Goal: Task Accomplishment & Management: Manage account settings

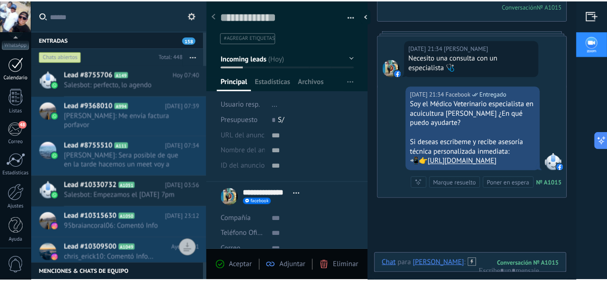
scroll to position [118, 0]
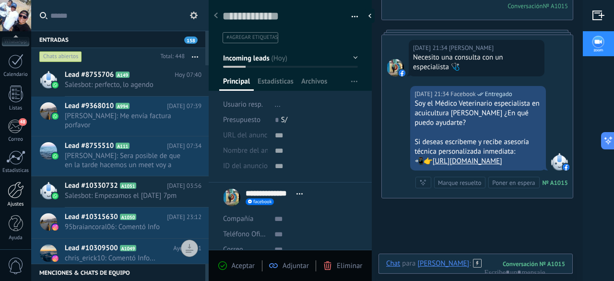
click at [16, 193] on div at bounding box center [16, 189] width 16 height 17
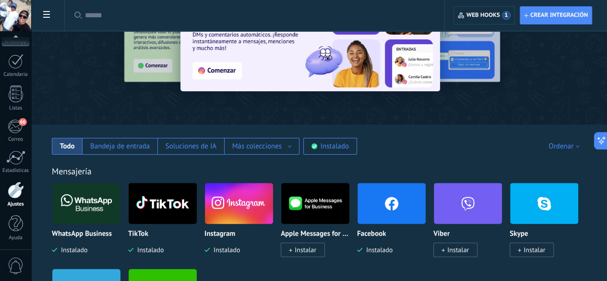
scroll to position [126, 0]
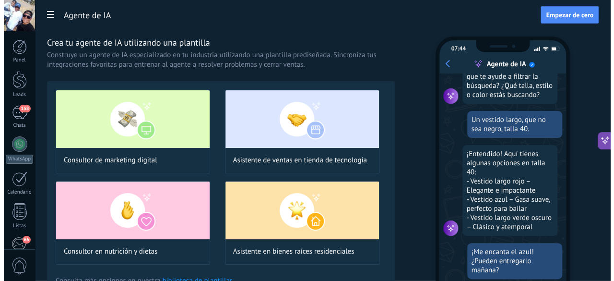
scroll to position [78, 0]
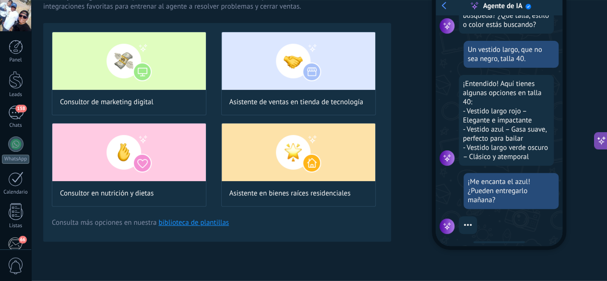
click at [229, 227] on link "biblioteca de plantillas" at bounding box center [193, 222] width 71 height 9
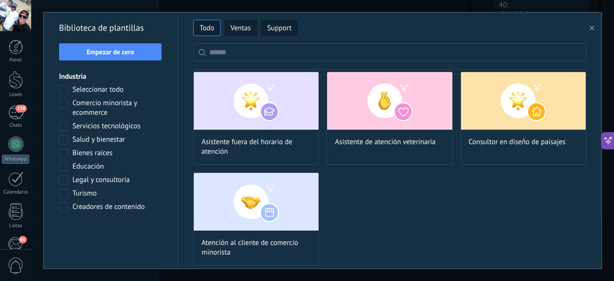
scroll to position [178, 0]
click at [391, 128] on div "Asistente de atención veterinaria" at bounding box center [390, 117] width 126 height 93
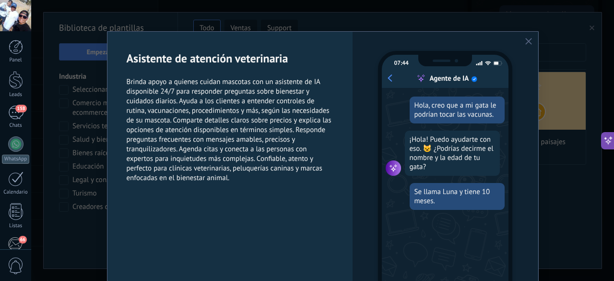
scroll to position [0, 0]
click at [525, 45] on div "07:44 Agente de IA Hola, creo que a mi gata le podrían tocar las vacunas. ¡Hola…" at bounding box center [445, 186] width 185 height 309
click at [528, 41] on icon "button" at bounding box center [528, 41] width 7 height 7
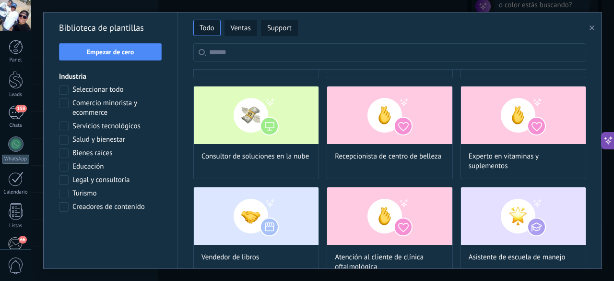
scroll to position [101, 0]
click at [495, 127] on img at bounding box center [523, 115] width 125 height 58
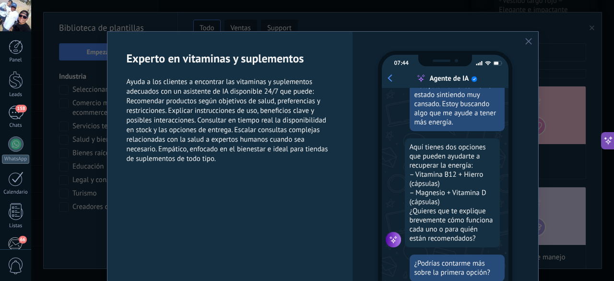
scroll to position [225, 0]
click at [522, 44] on div "07:44 Agente de IA Hola, últimamente me he estado sintiendo muy cansado. Estoy …" at bounding box center [445, 186] width 185 height 309
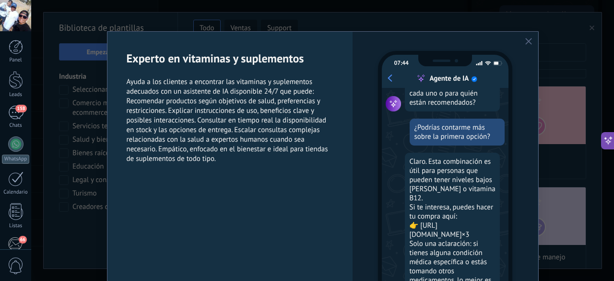
scroll to position [162, 0]
click at [526, 41] on icon "button" at bounding box center [528, 41] width 7 height 7
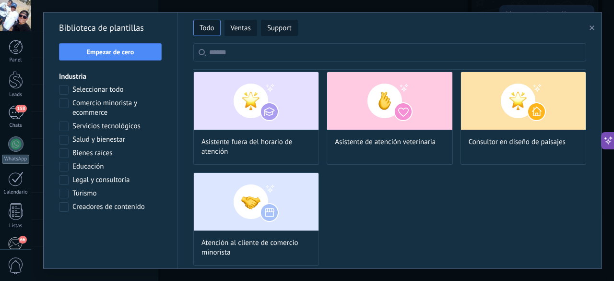
scroll to position [882, 0]
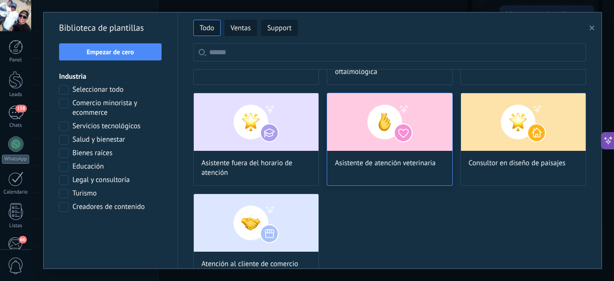
click at [425, 127] on img at bounding box center [389, 122] width 125 height 58
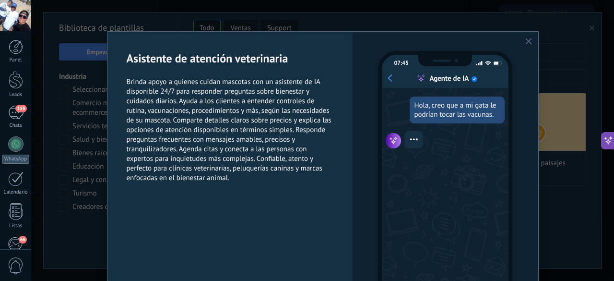
scroll to position [92, 0]
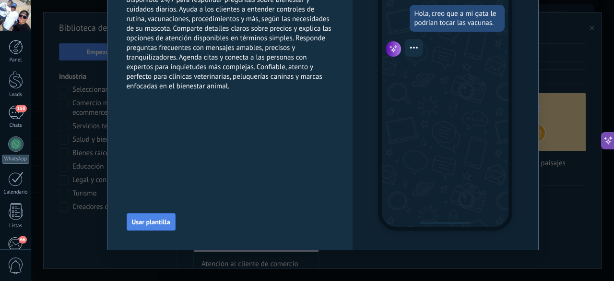
click at [156, 221] on span "Usar plantilla" at bounding box center [151, 221] width 38 height 7
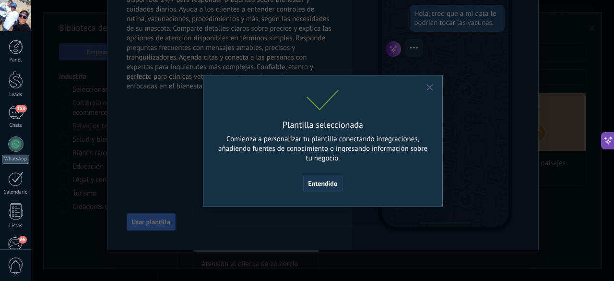
click at [332, 186] on span "Entendido" at bounding box center [322, 183] width 29 height 7
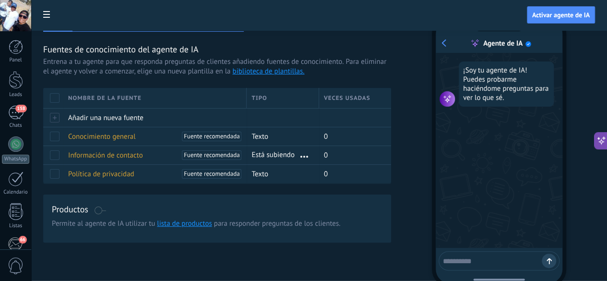
scroll to position [28, 0]
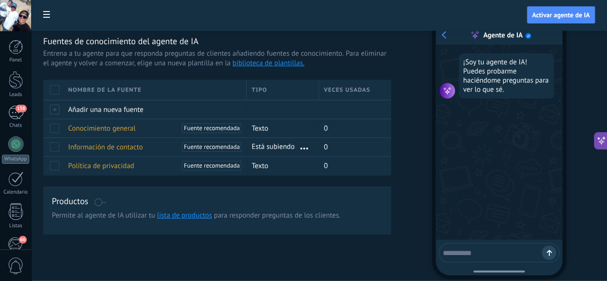
click at [106, 206] on span at bounding box center [100, 202] width 12 height 8
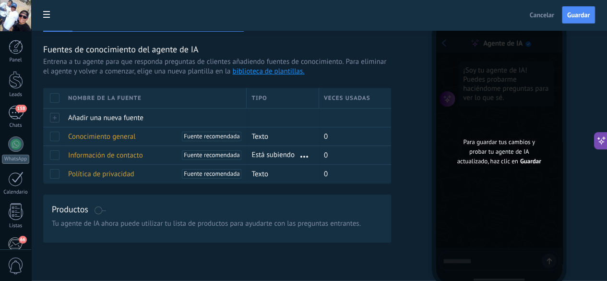
scroll to position [0, 0]
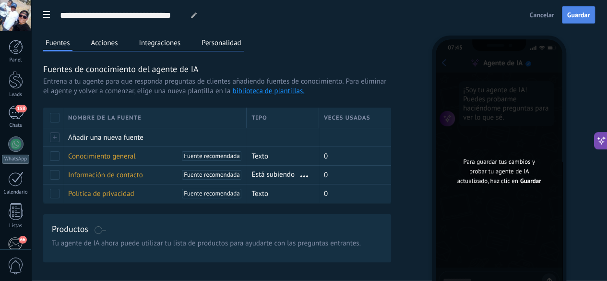
click at [584, 10] on button "Guardar" at bounding box center [578, 14] width 33 height 17
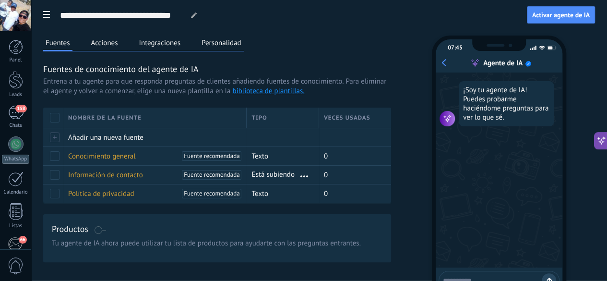
click at [120, 42] on button "Acciones" at bounding box center [105, 43] width 32 height 14
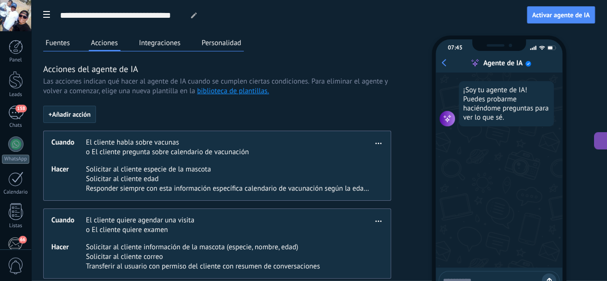
click at [183, 46] on button "Integraciones" at bounding box center [160, 43] width 47 height 14
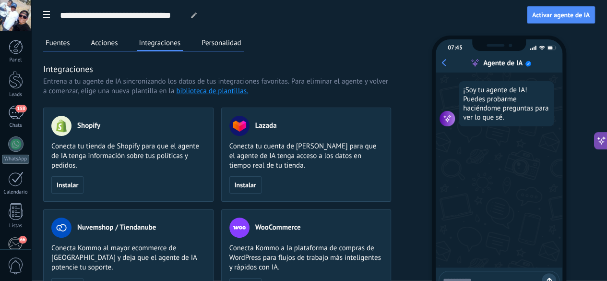
drag, startPoint x: 293, startPoint y: 126, endPoint x: 252, endPoint y: 82, distance: 60.1
click at [252, 82] on span "Entrena a tu agente de IA sincronizando los datos de tus integraciones favorita…" at bounding box center [166, 82] width 246 height 10
click at [244, 43] on button "Personalidad" at bounding box center [221, 43] width 45 height 14
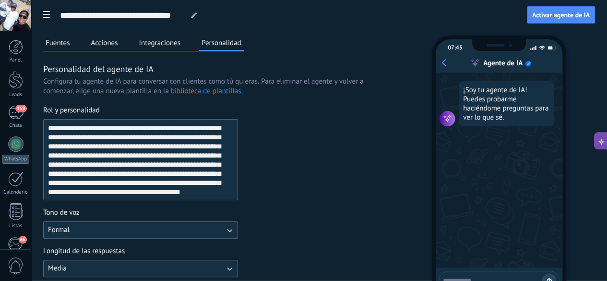
click at [72, 42] on button "Fuentes" at bounding box center [57, 43] width 29 height 14
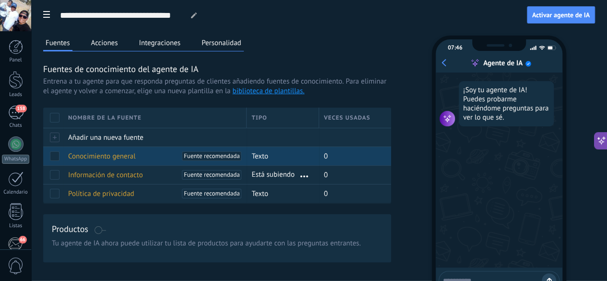
click at [242, 165] on div "Conocimiento general [PERSON_NAME] recomendada" at bounding box center [152, 156] width 178 height 18
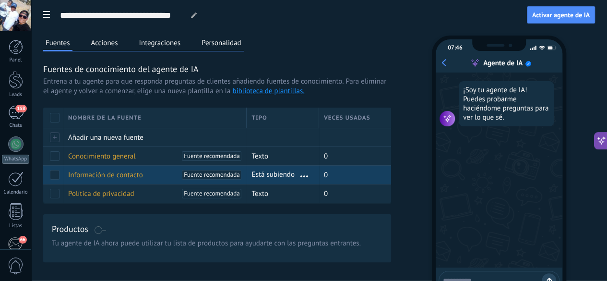
click at [242, 184] on div "Información de contacto Fuente recomendada" at bounding box center [152, 175] width 178 height 18
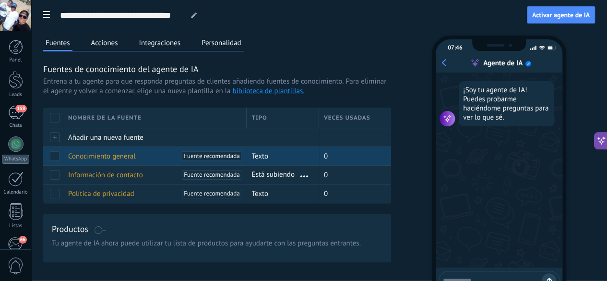
click at [136, 161] on span "Conocimiento general" at bounding box center [102, 156] width 68 height 9
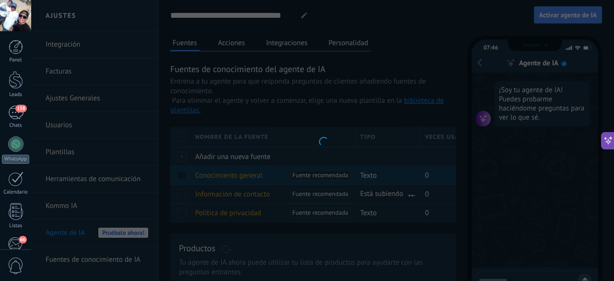
type input "**********"
type textarea "**********"
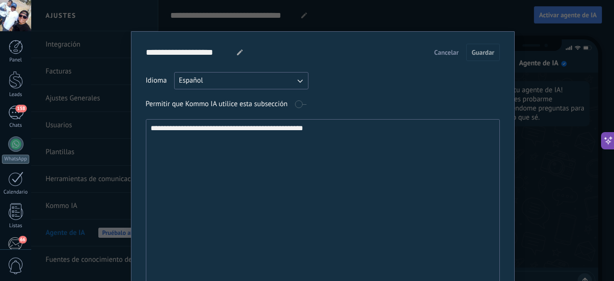
click at [439, 47] on button "Cancelar" at bounding box center [446, 52] width 33 height 14
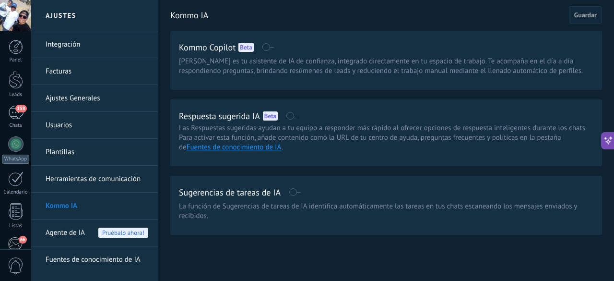
click at [92, 176] on link "Herramientas de comunicación" at bounding box center [97, 179] width 103 height 27
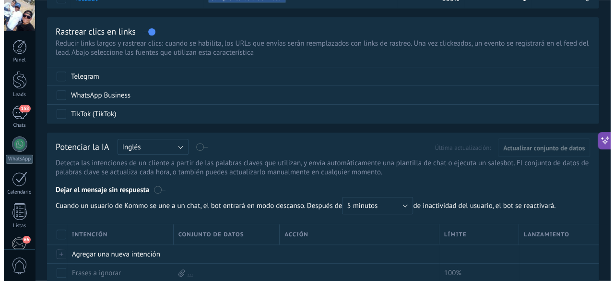
scroll to position [192, 0]
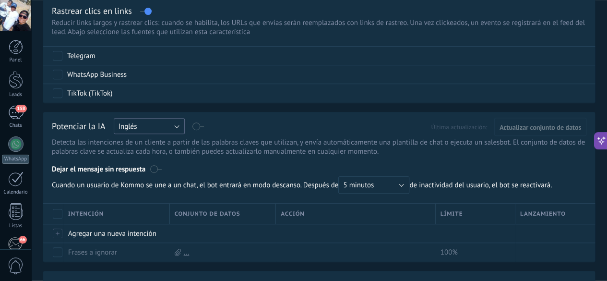
click at [185, 128] on button "Inglés" at bounding box center [149, 126] width 71 height 16
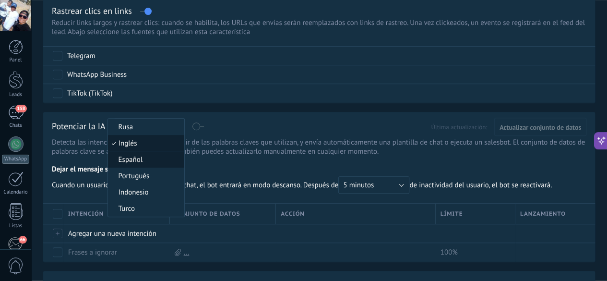
click at [181, 160] on span "Español" at bounding box center [144, 159] width 73 height 9
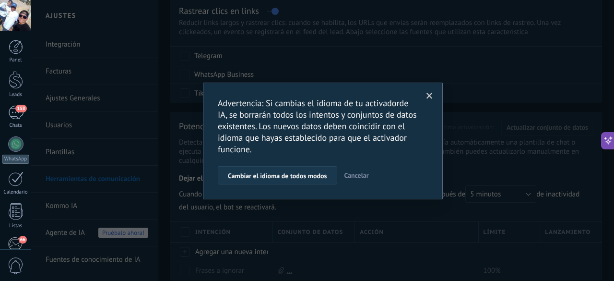
click at [317, 176] on span "Cambiar el idioma de todos modos" at bounding box center [277, 175] width 99 height 7
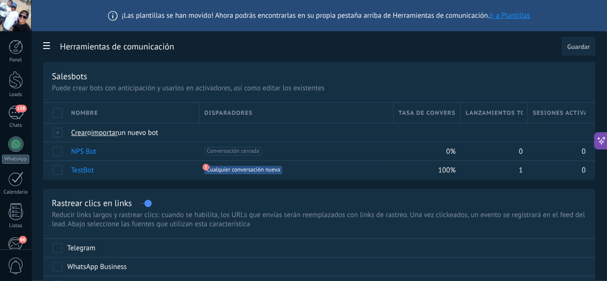
click at [575, 49] on span "Guardar" at bounding box center [578, 46] width 23 height 7
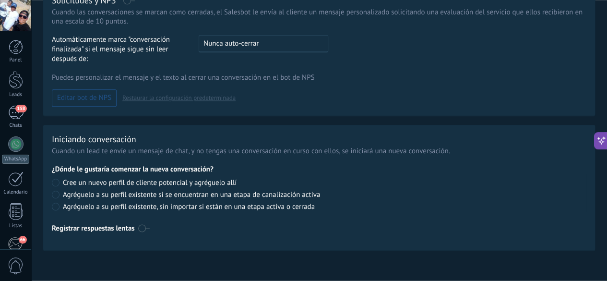
scroll to position [478, 0]
